Goal: Task Accomplishment & Management: Use online tool/utility

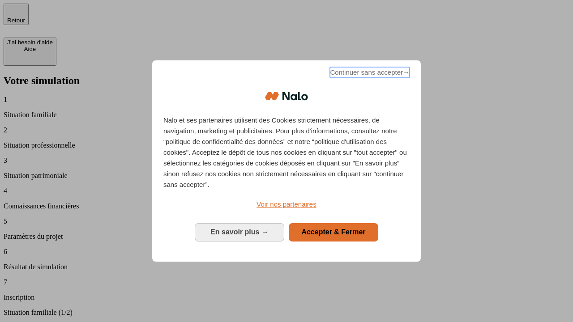
click at [369, 74] on span "Continuer sans accepter →" at bounding box center [370, 72] width 80 height 11
